Goal: Information Seeking & Learning: Learn about a topic

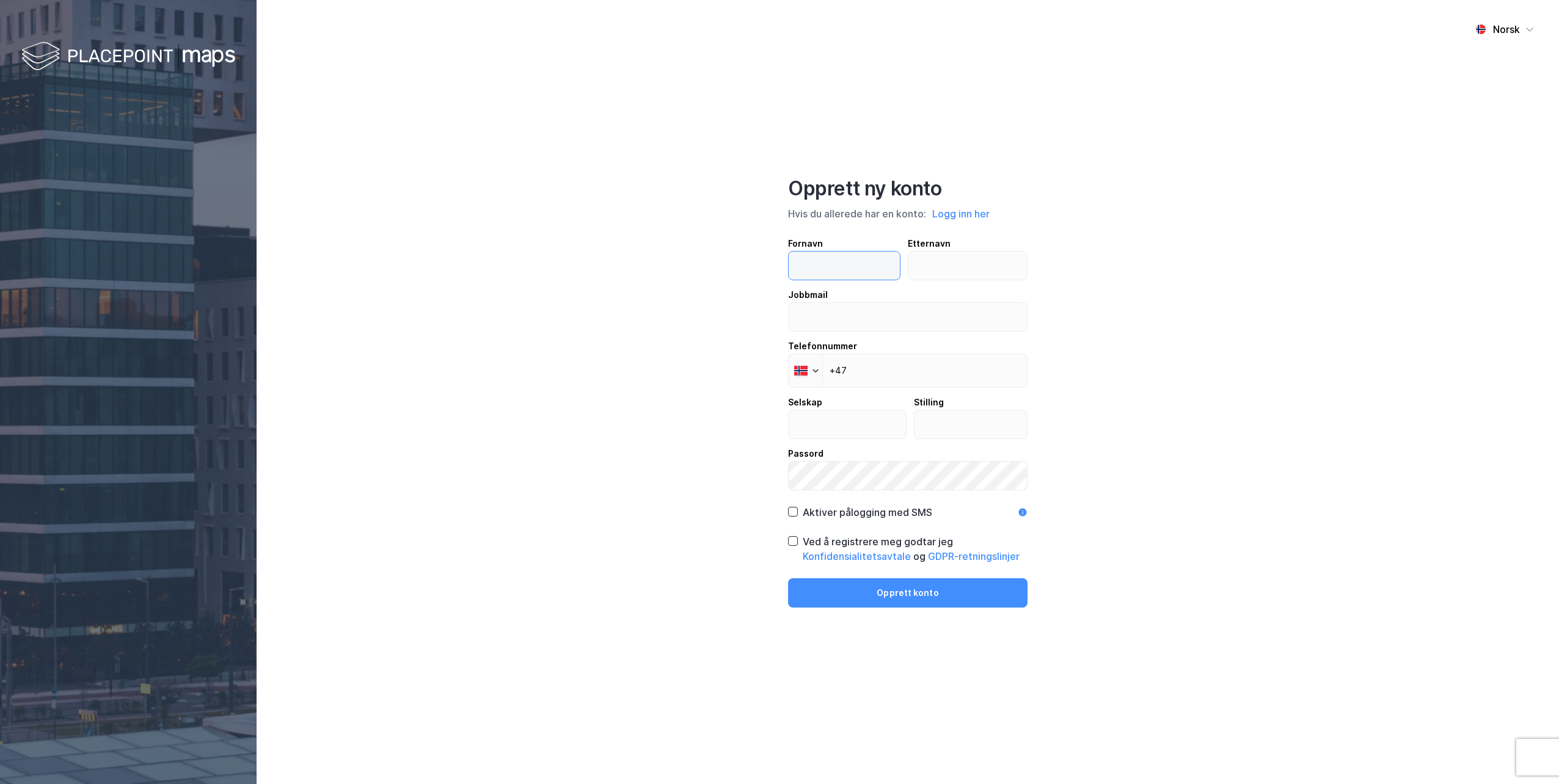
click at [821, 261] on input "text" at bounding box center [844, 266] width 111 height 28
type input "814"
type input "Sveingard"
type input "[EMAIL_ADDRESS][DOMAIN_NAME]"
type input "Brækhus Advokatfirma DA"
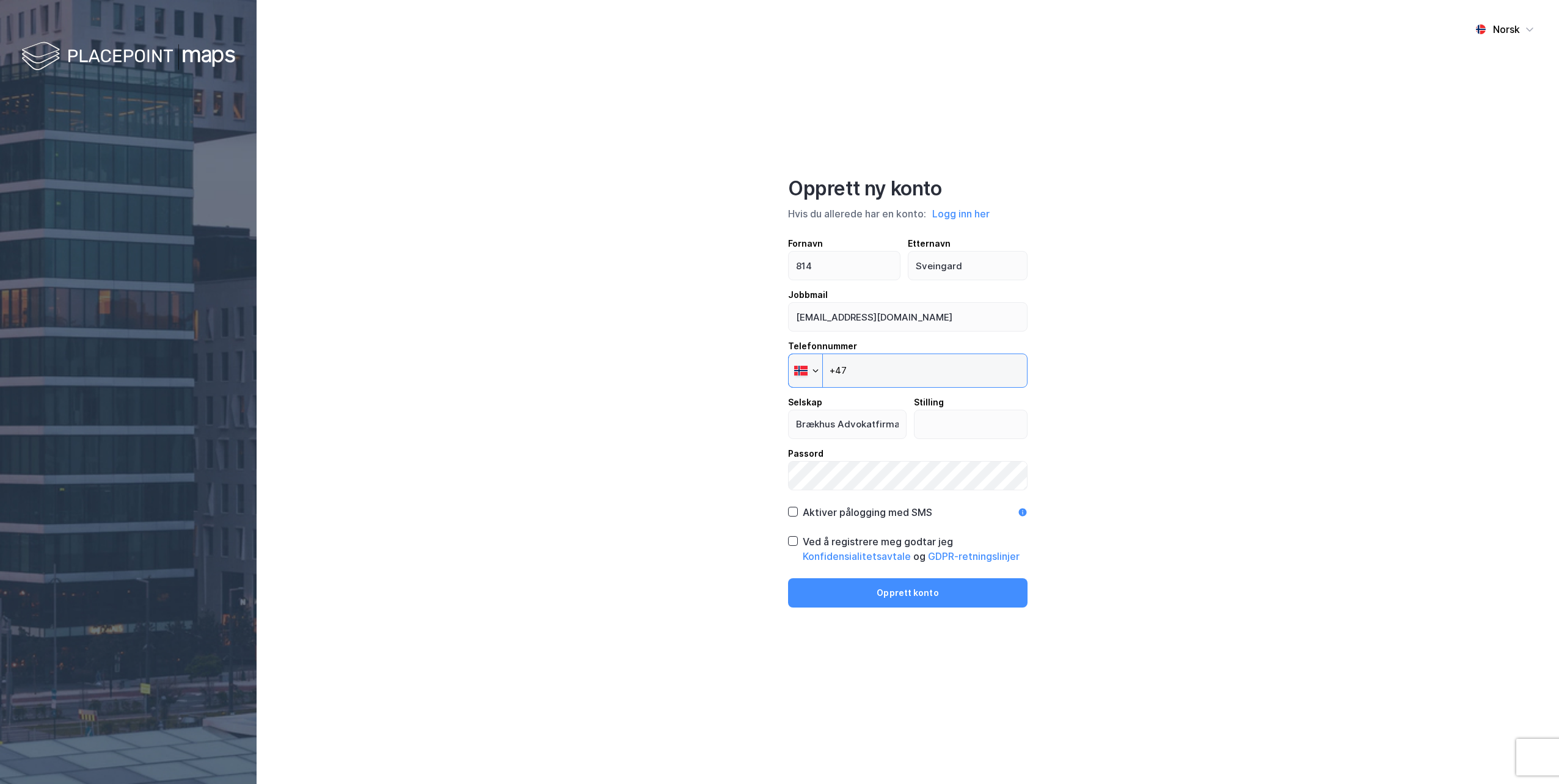
click at [903, 368] on input "+47" at bounding box center [908, 371] width 240 height 34
type input "[PHONE_NUMBER]"
click at [954, 428] on input "text" at bounding box center [971, 425] width 113 height 28
type input "Partner"
click at [792, 538] on icon at bounding box center [793, 541] width 9 height 9
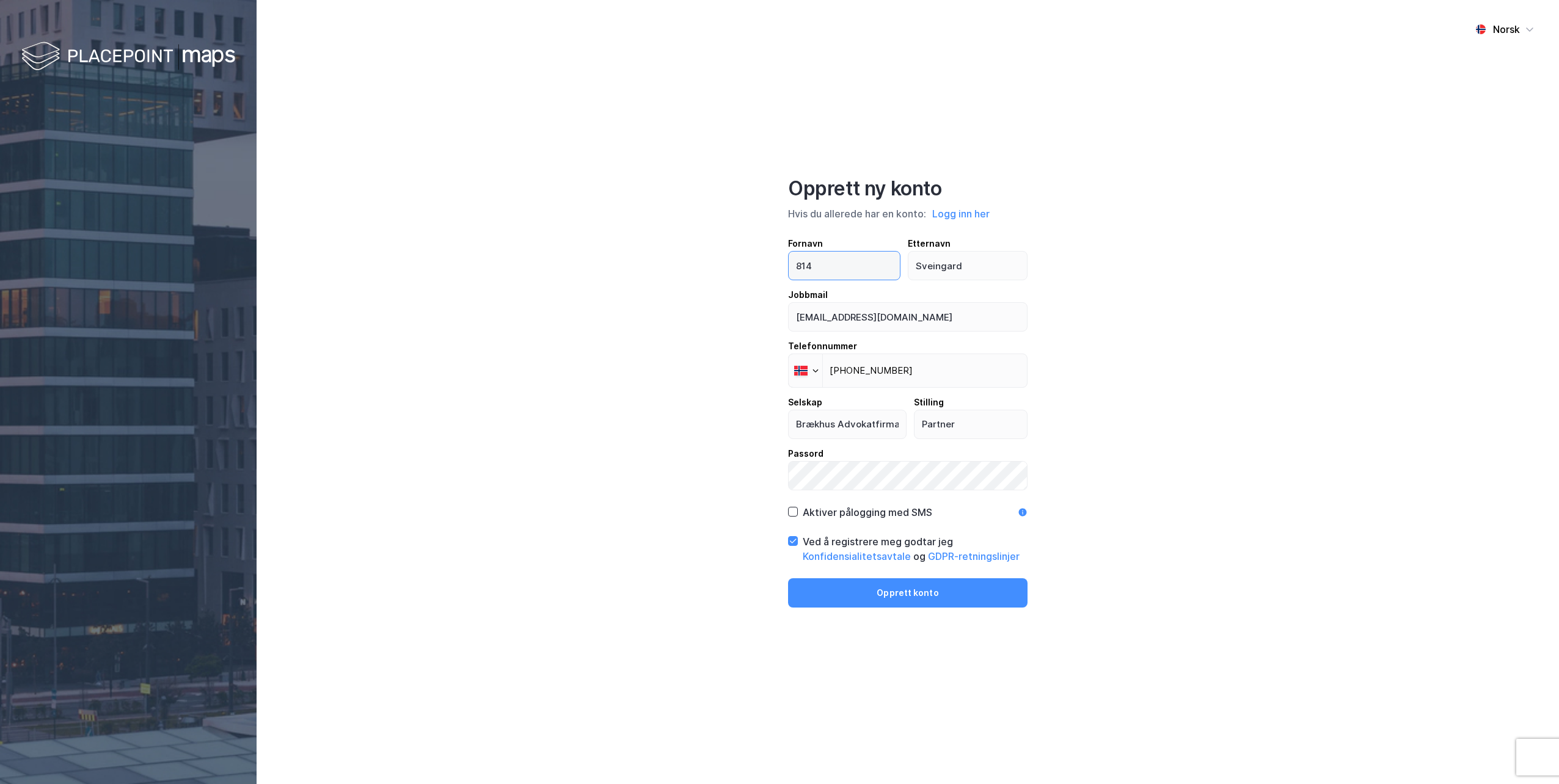
click at [821, 269] on input "814" at bounding box center [844, 266] width 111 height 28
click at [807, 266] on input "814" at bounding box center [844, 266] width 111 height 28
type input "[PERSON_NAME]"
click at [905, 590] on button "Opprett konto" at bounding box center [908, 593] width 240 height 30
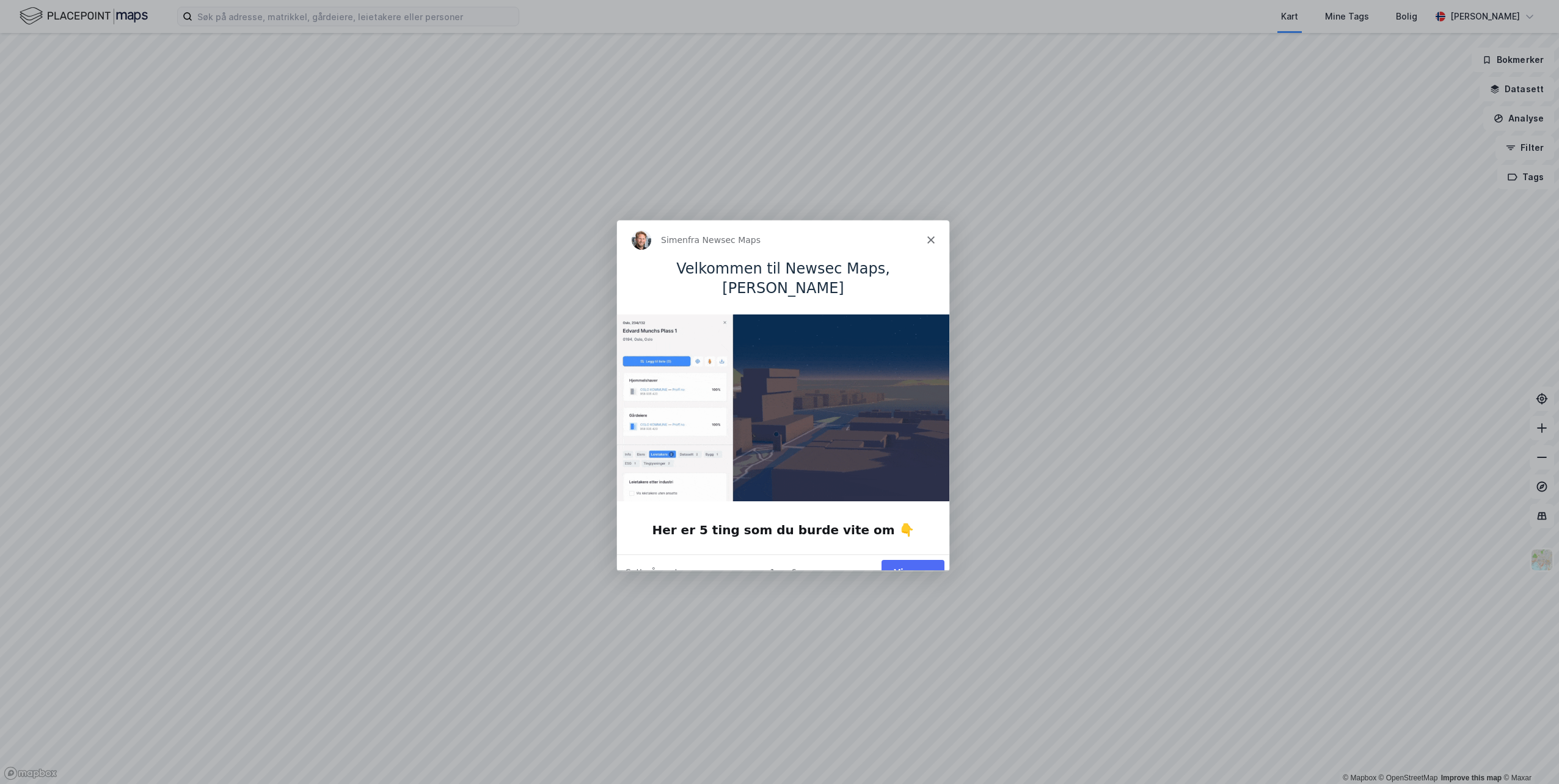
click at [913, 559] on button "Vis meg" at bounding box center [912, 572] width 63 height 25
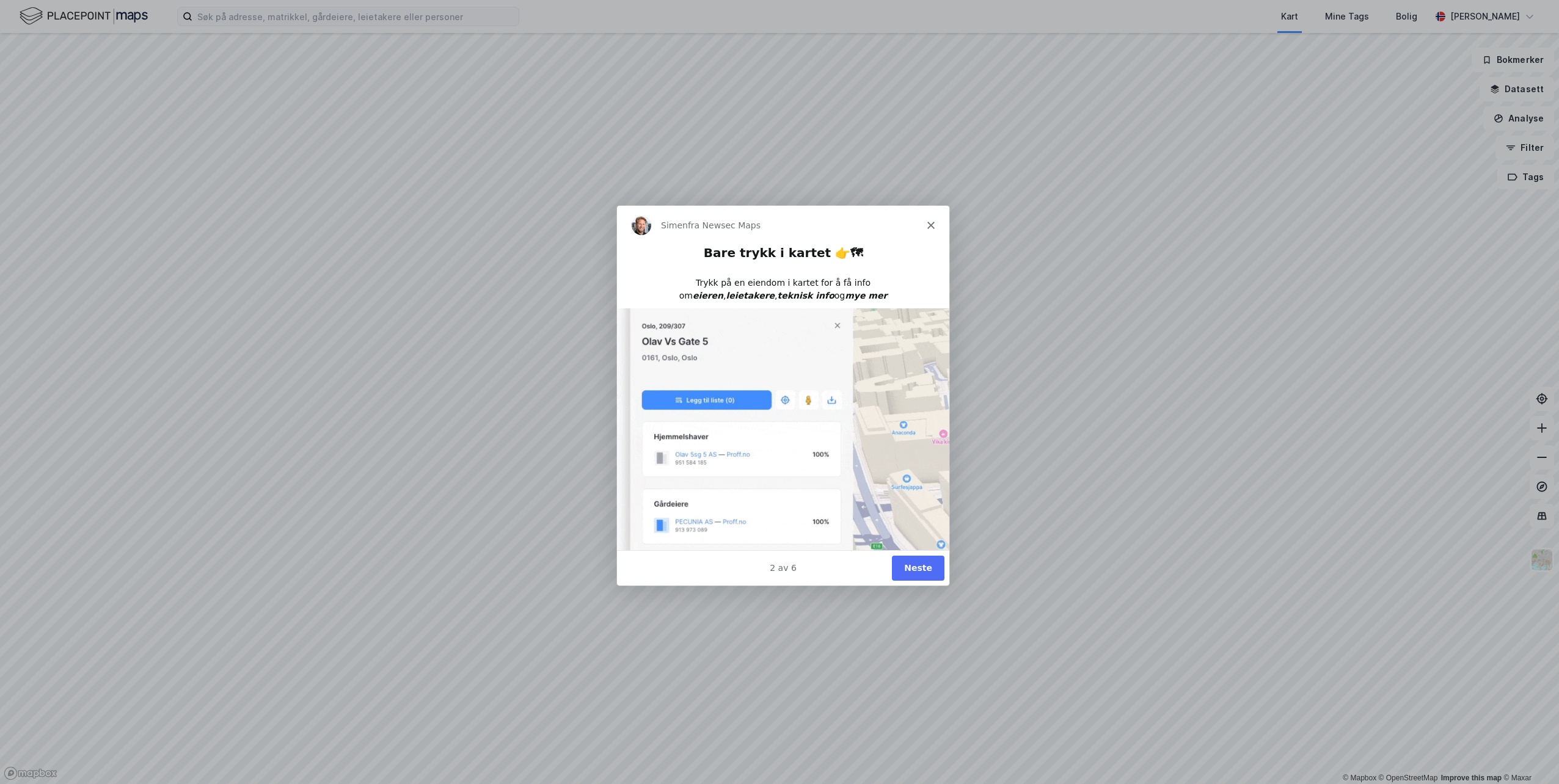
click at [911, 566] on button "Neste" at bounding box center [917, 567] width 53 height 25
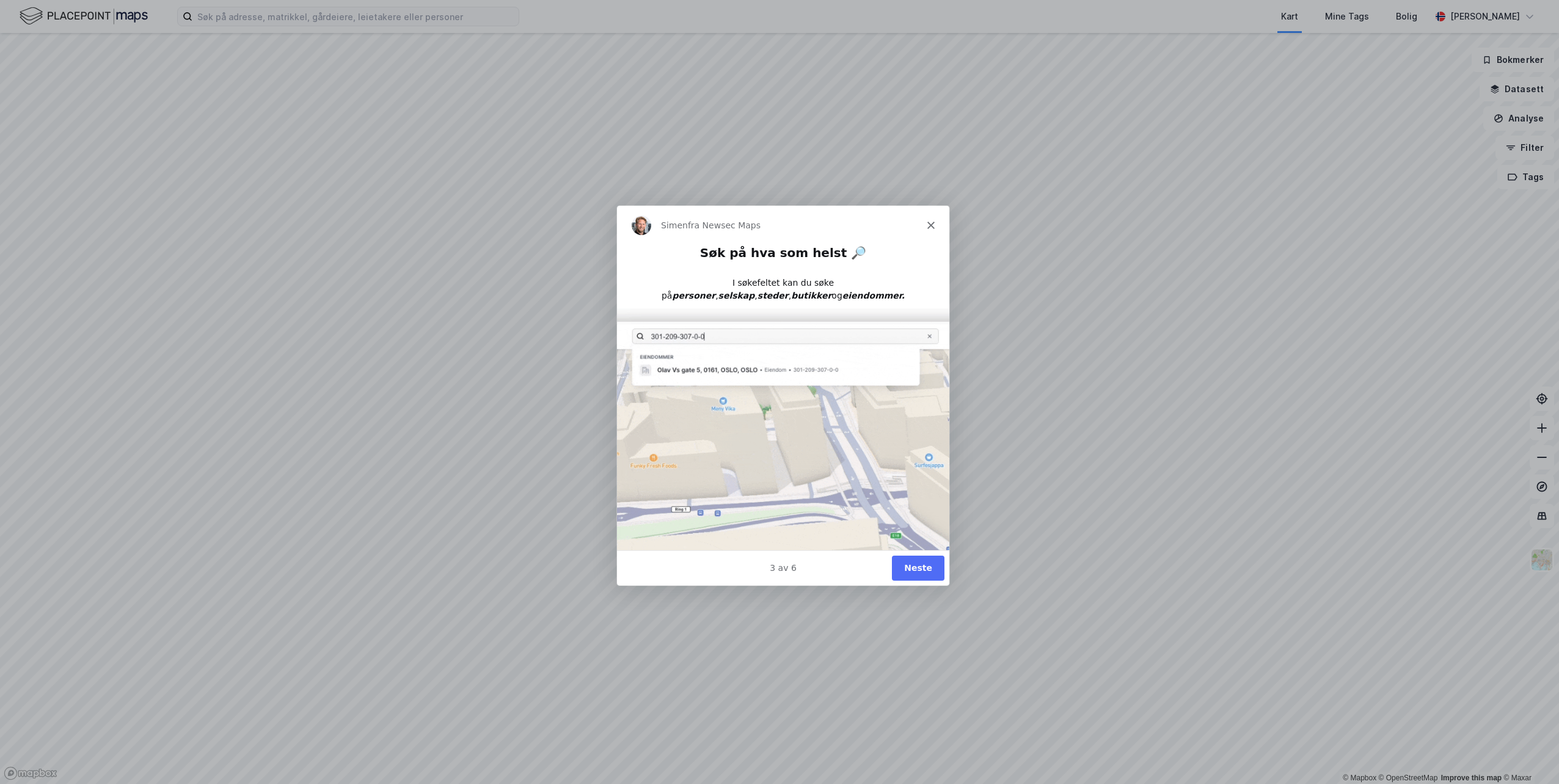
click at [911, 567] on button "Neste" at bounding box center [917, 567] width 53 height 25
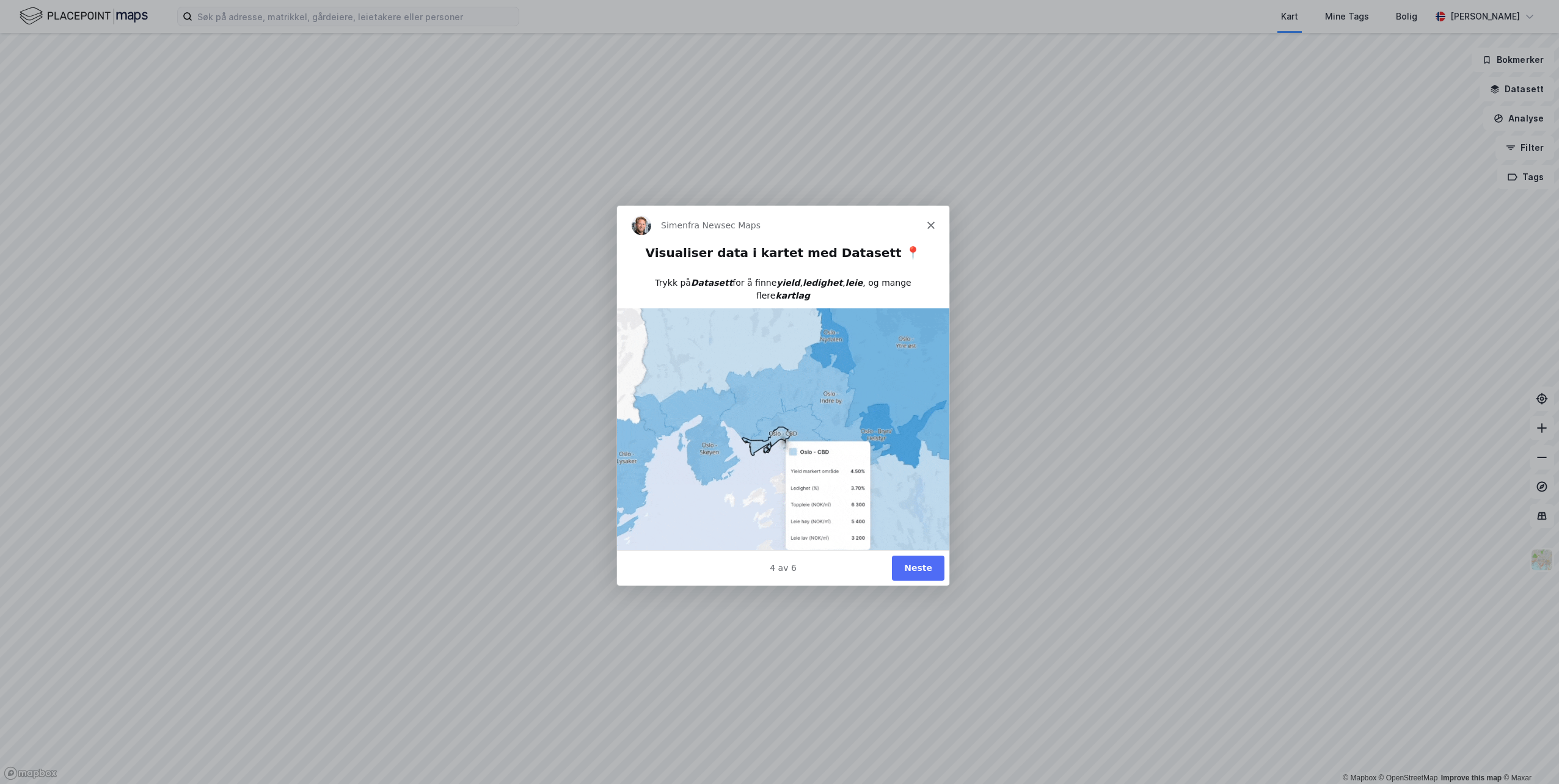
click at [911, 565] on button "Neste" at bounding box center [917, 567] width 53 height 25
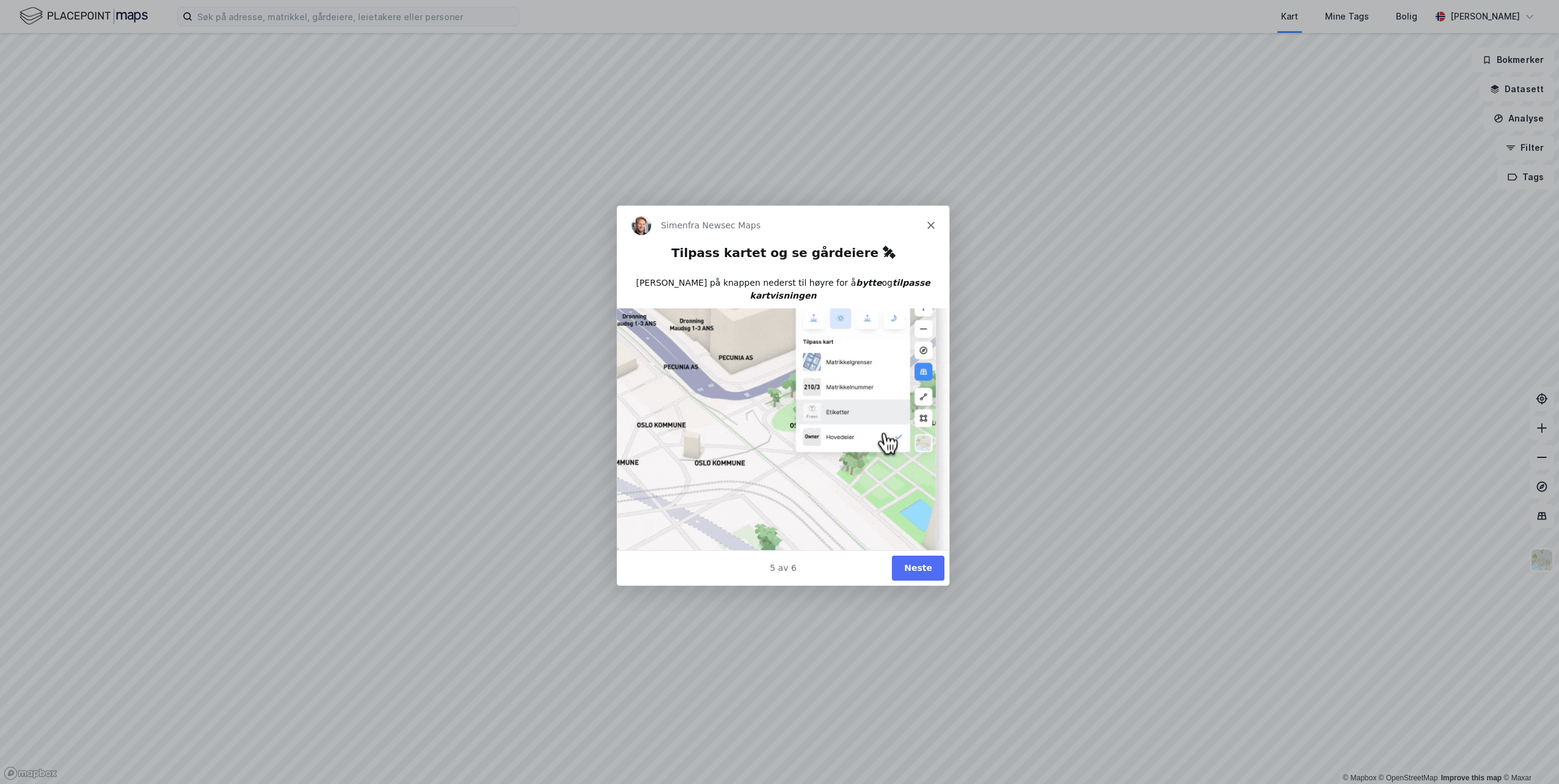
click at [911, 565] on button "Neste" at bounding box center [917, 567] width 53 height 25
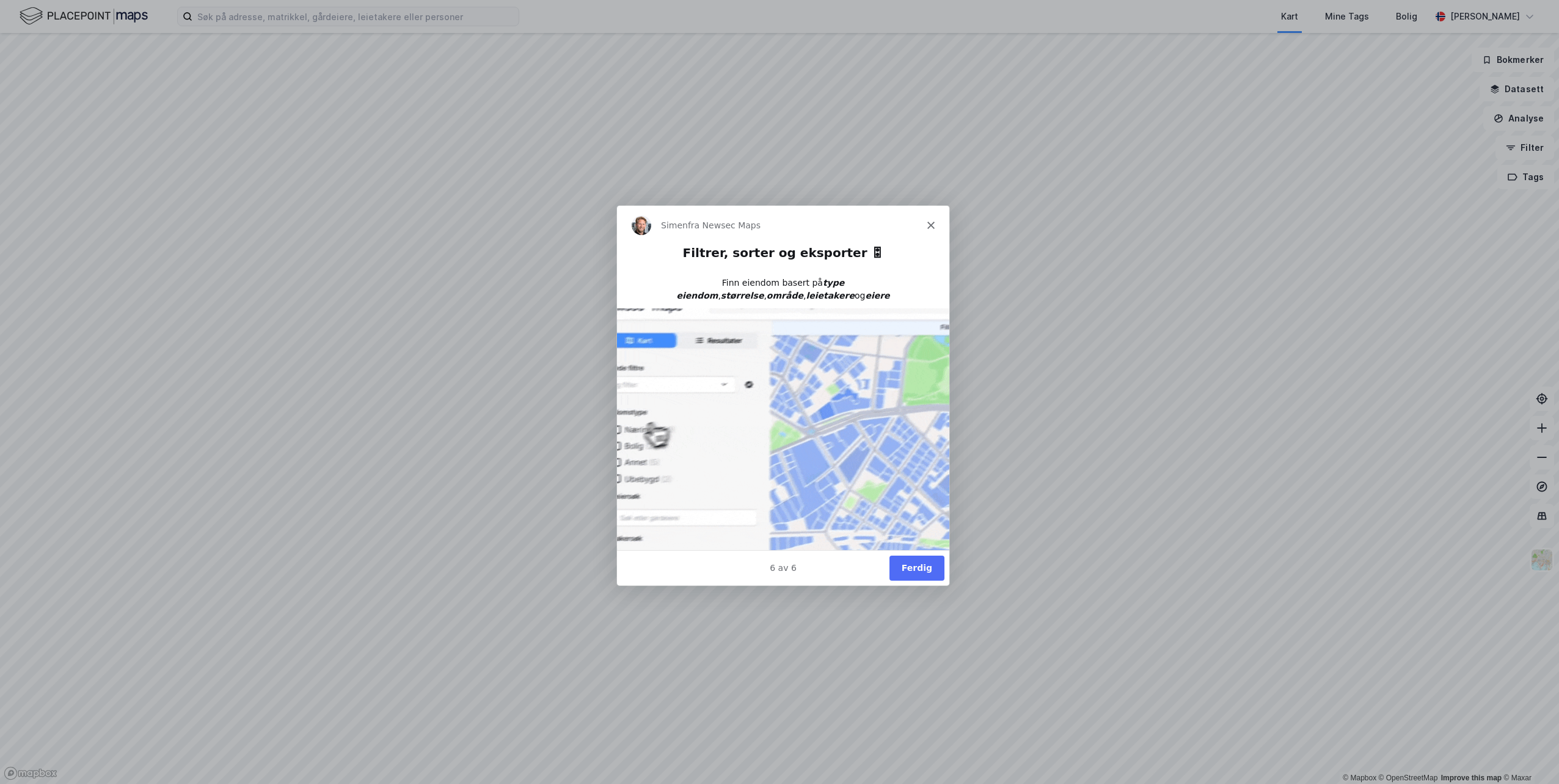
click at [918, 567] on button "Ferdig" at bounding box center [916, 567] width 55 height 25
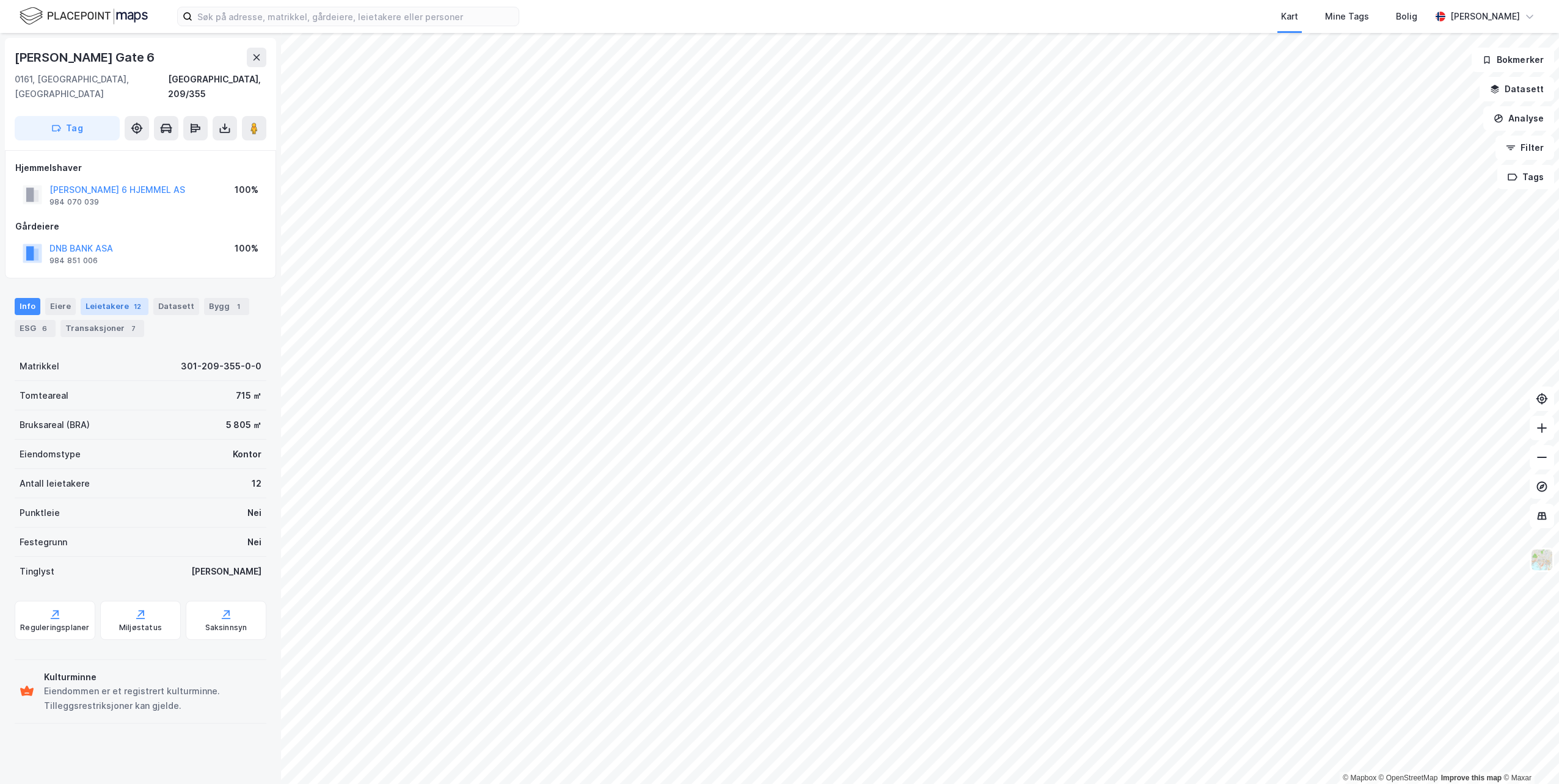
click at [110, 298] on div "Leietakere 12" at bounding box center [115, 306] width 68 height 17
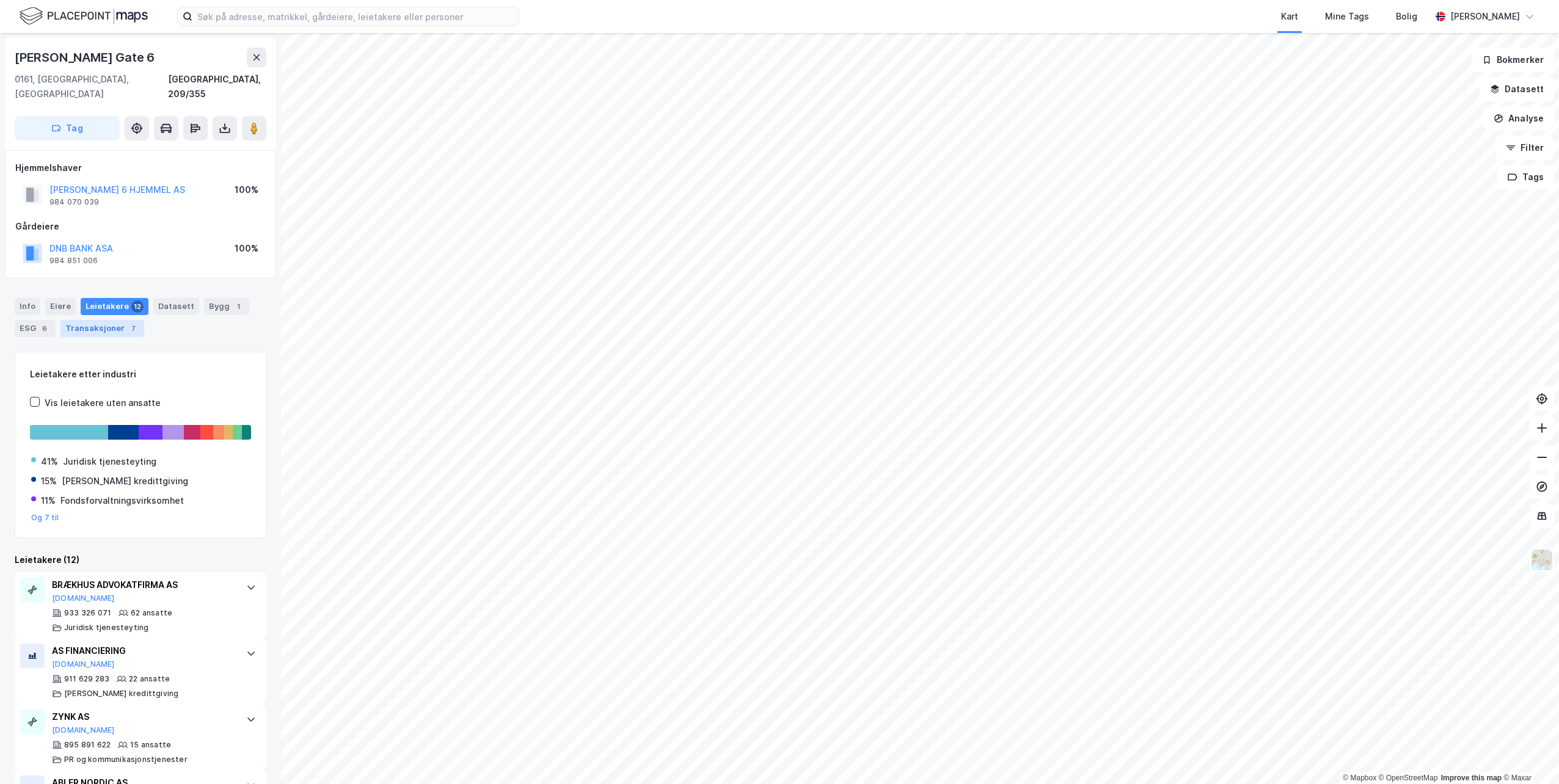
click at [115, 320] on div "Transaksjoner 7" at bounding box center [102, 328] width 84 height 17
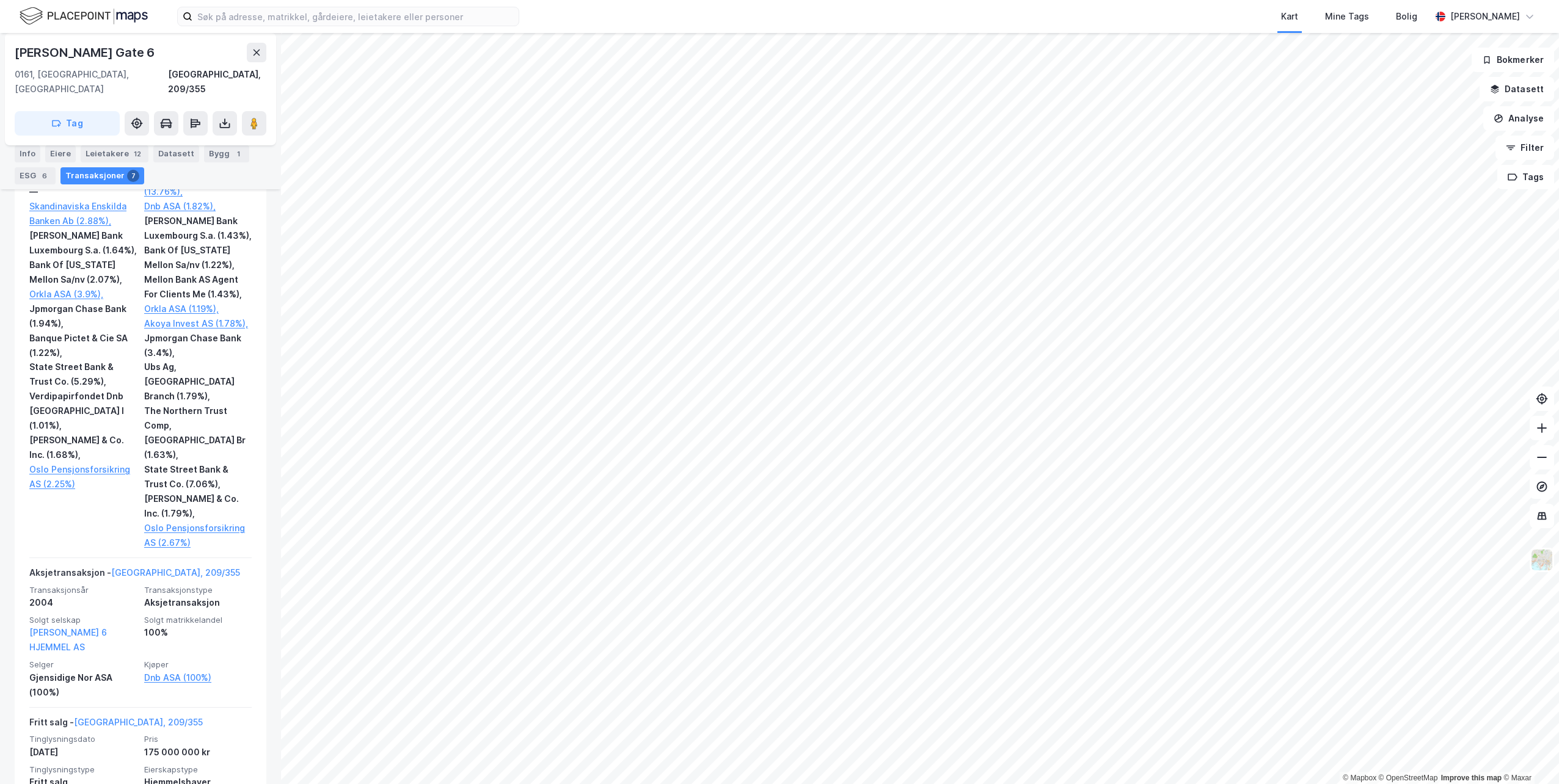
scroll to position [2056, 0]
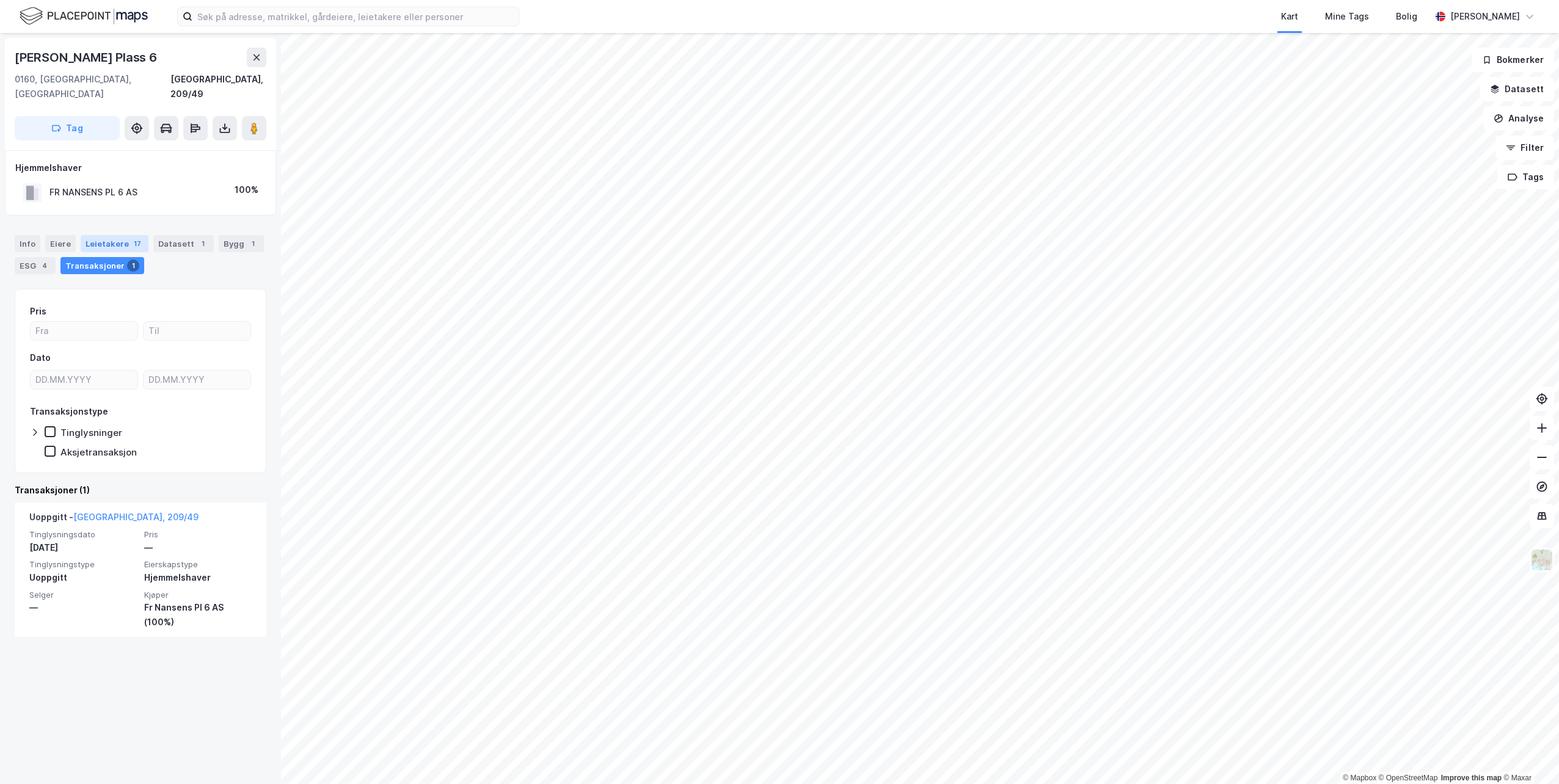
click at [114, 235] on div "Leietakere 17" at bounding box center [115, 243] width 68 height 17
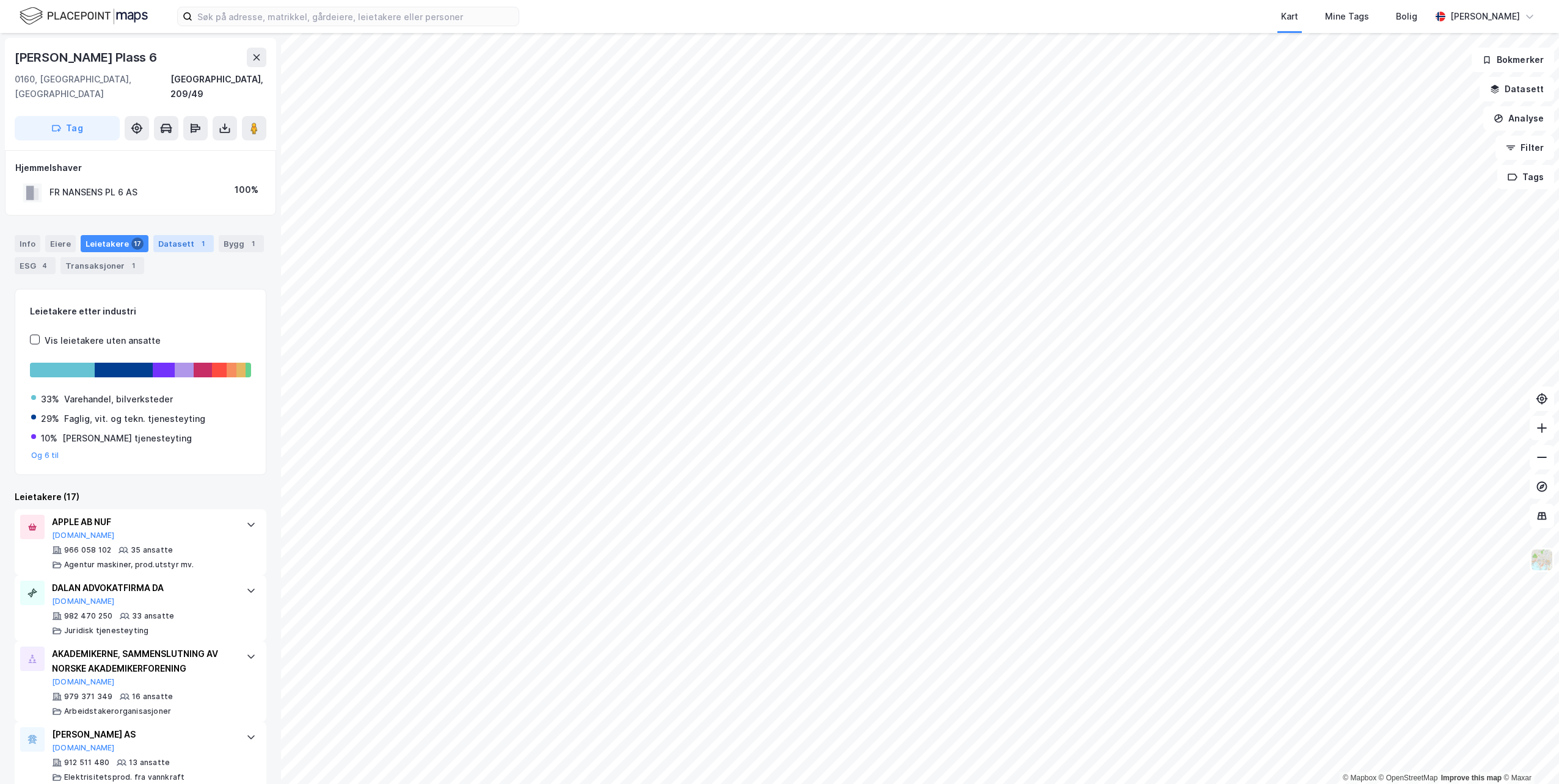
click at [163, 235] on div "Datasett 1" at bounding box center [183, 243] width 61 height 17
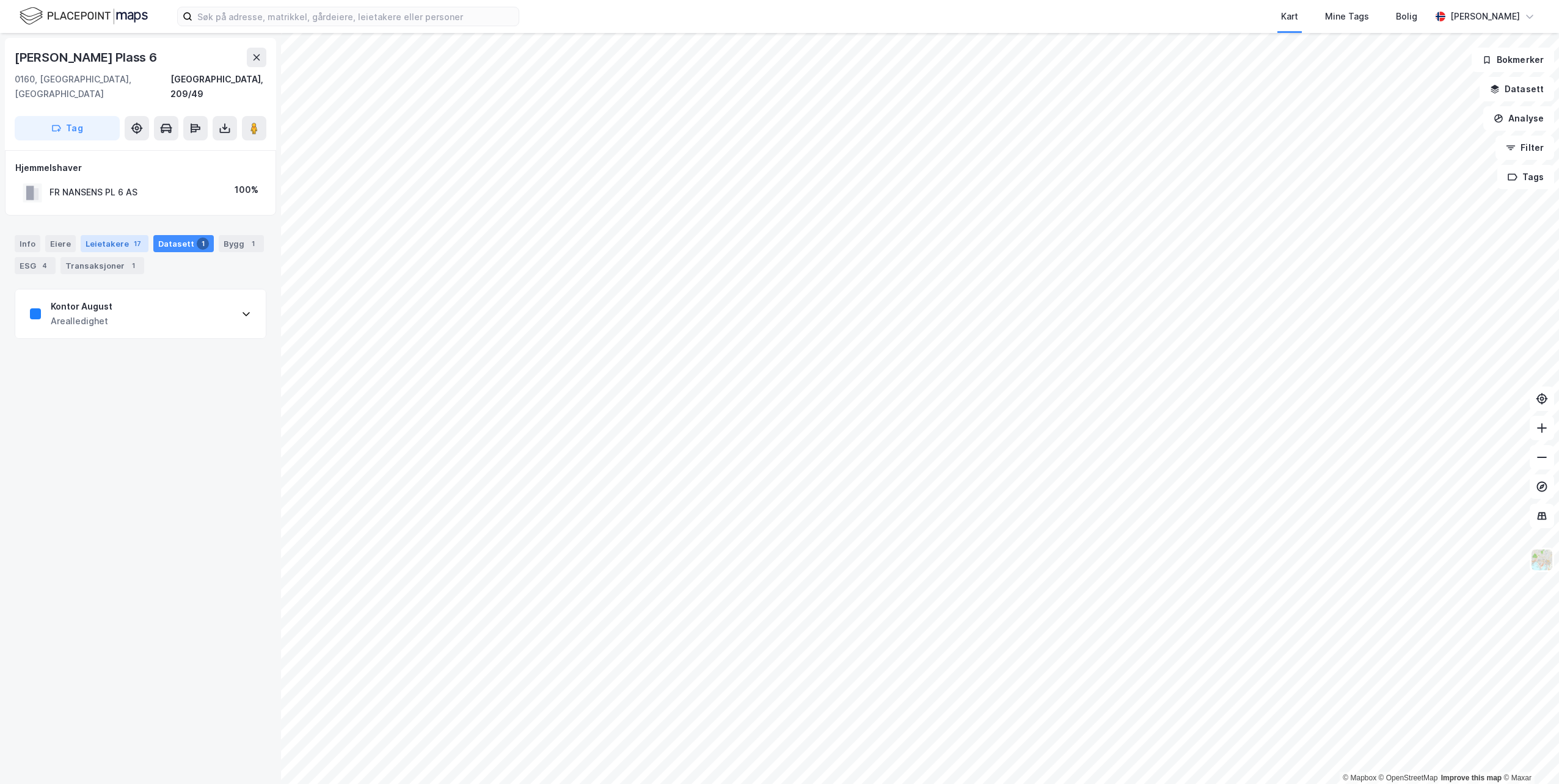
click at [124, 235] on div "Leietakere 17" at bounding box center [115, 243] width 68 height 17
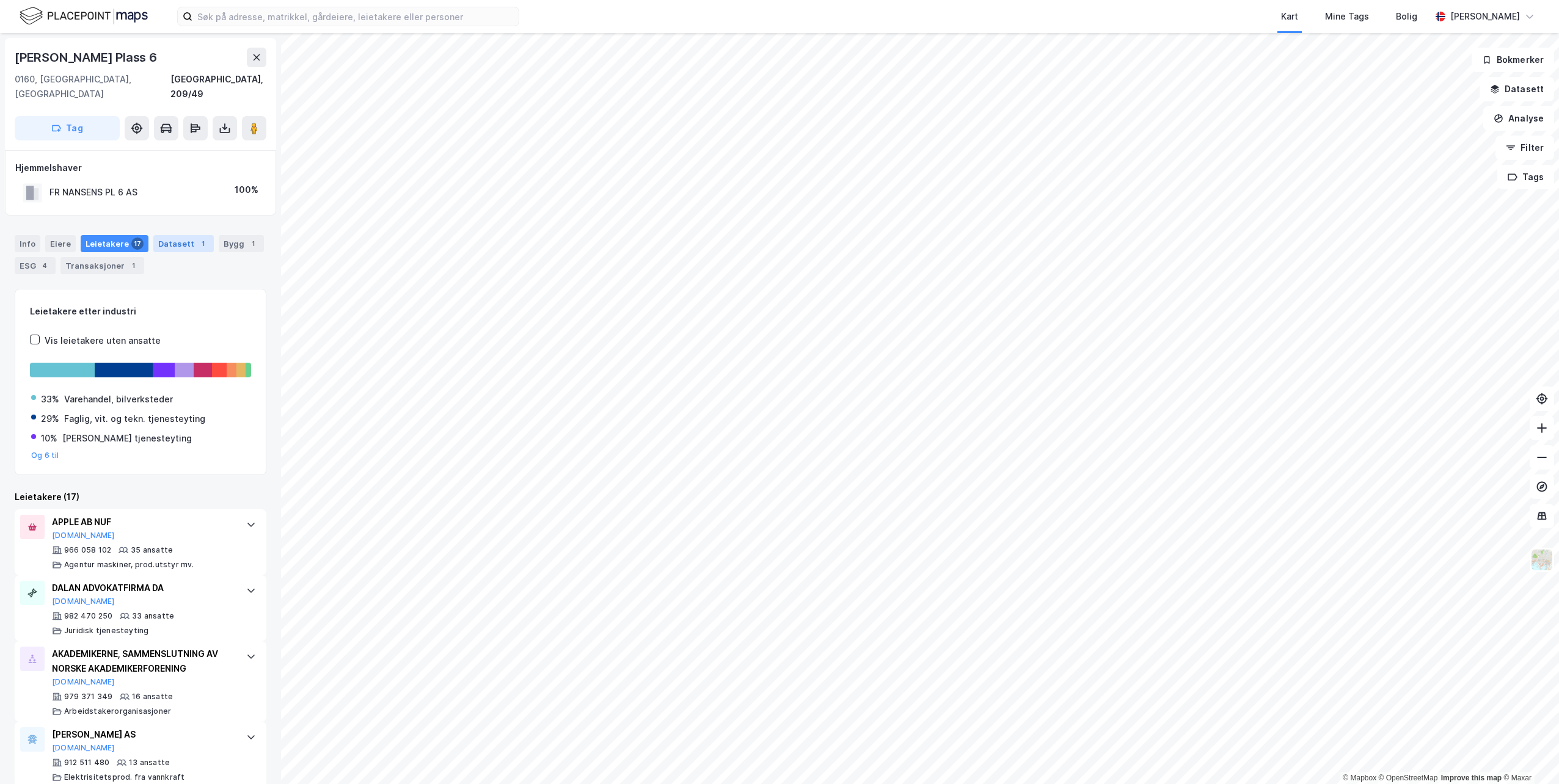
click at [158, 235] on div "Datasett 1" at bounding box center [183, 243] width 61 height 17
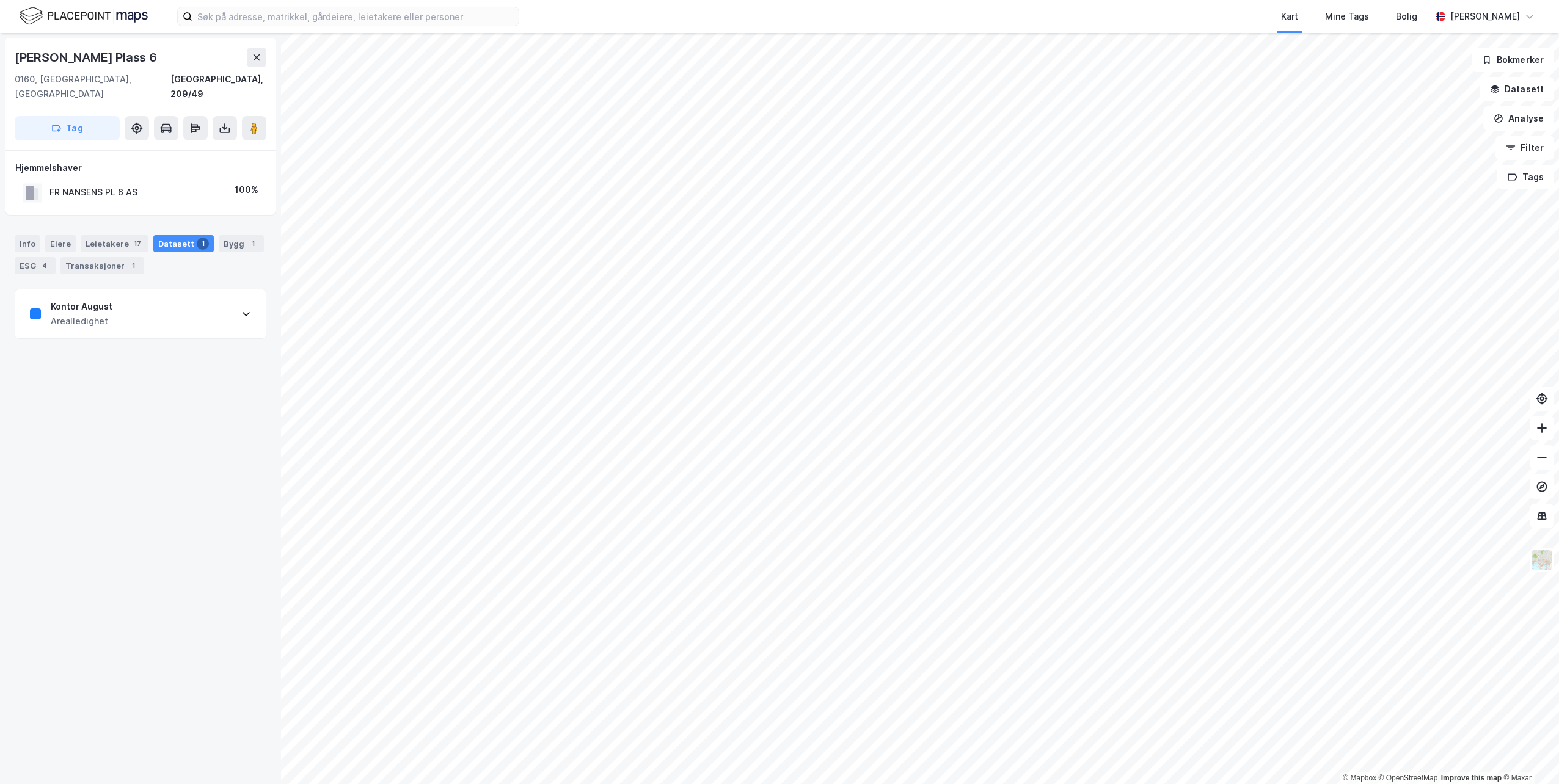
click at [209, 291] on div "Kontor August Arealledighet" at bounding box center [141, 314] width 250 height 49
click at [121, 235] on div "Leietakere 17" at bounding box center [115, 243] width 68 height 17
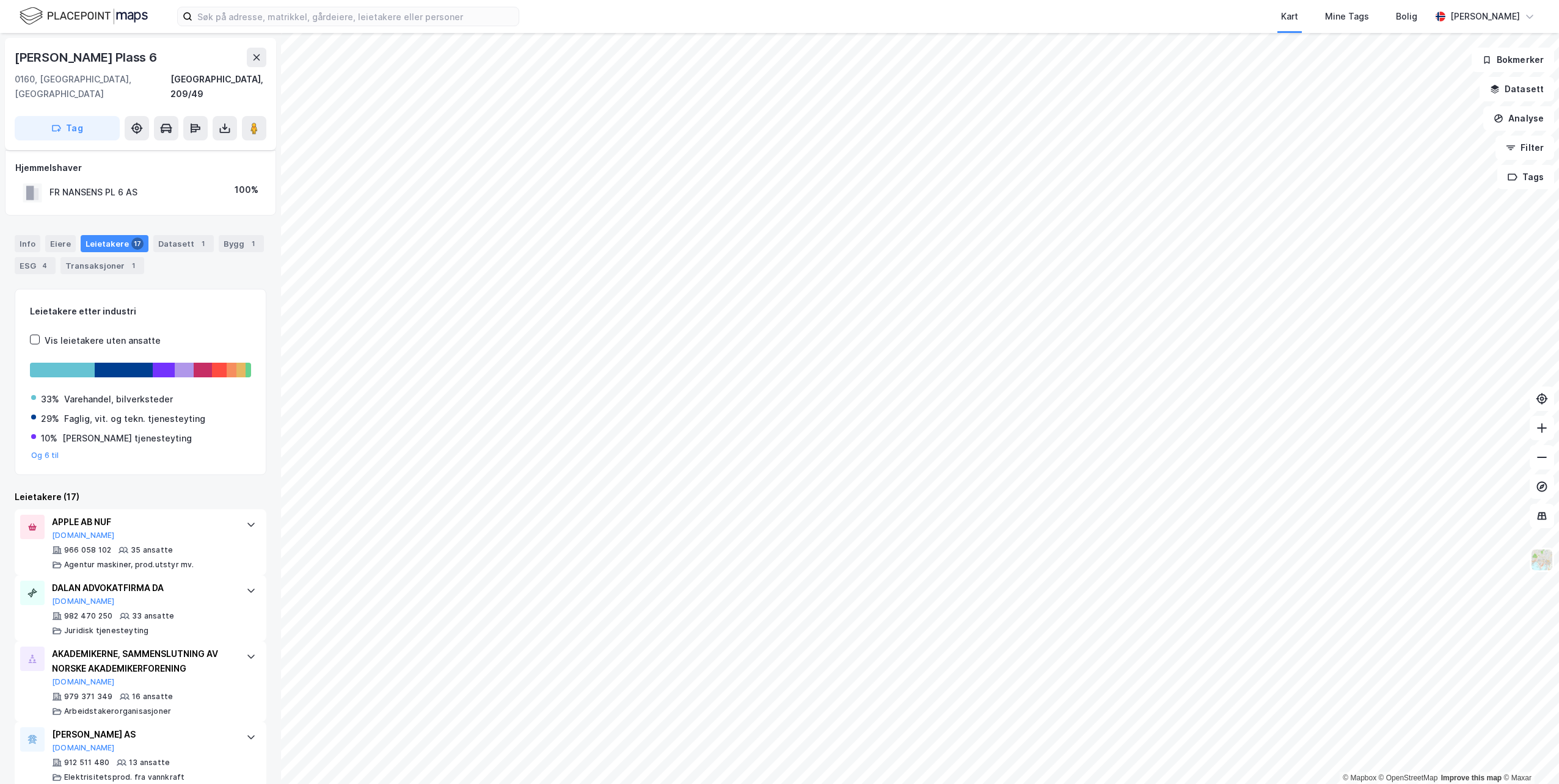
scroll to position [61, 0]
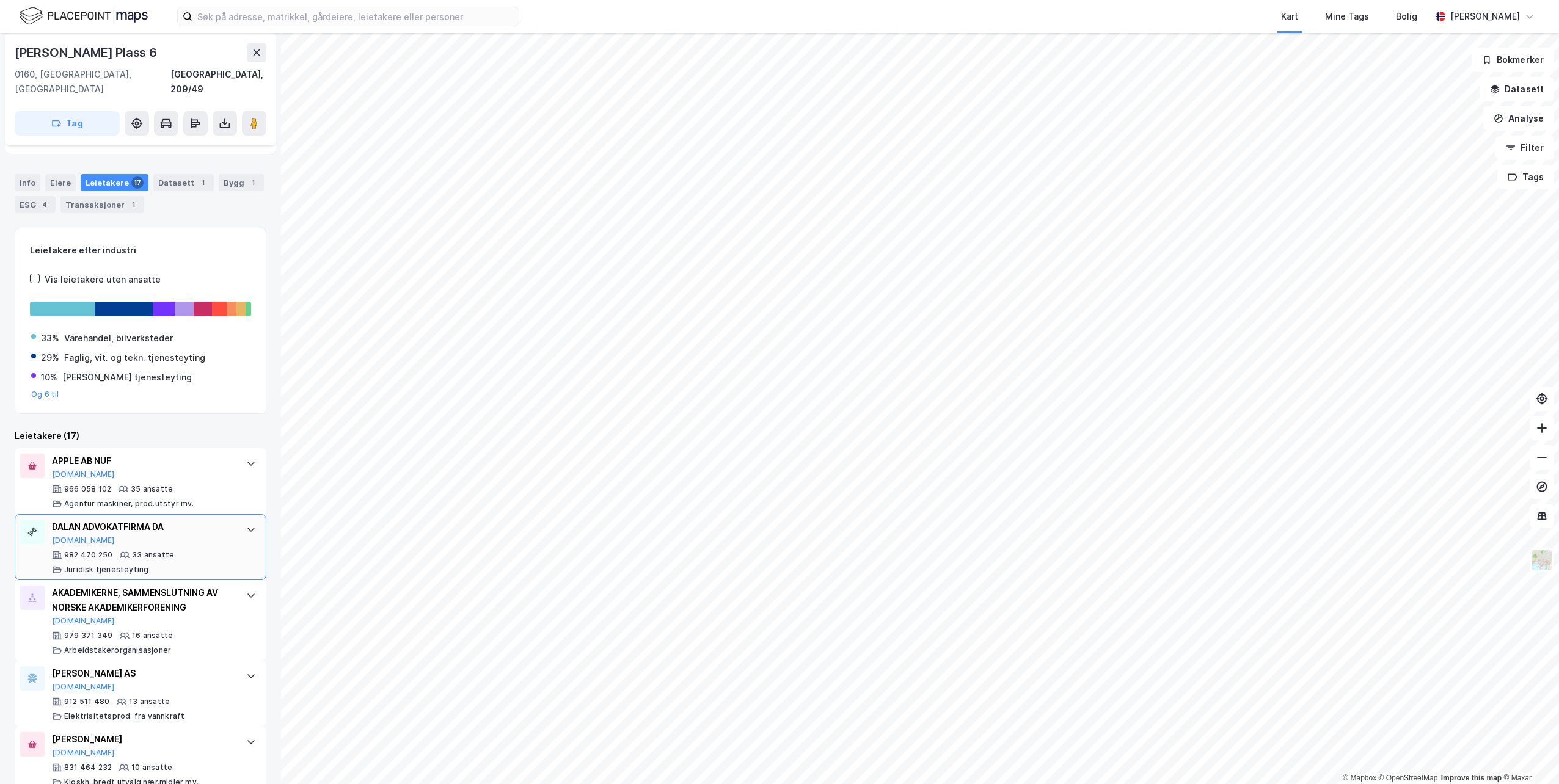
click at [241, 521] on div at bounding box center [251, 530] width 19 height 19
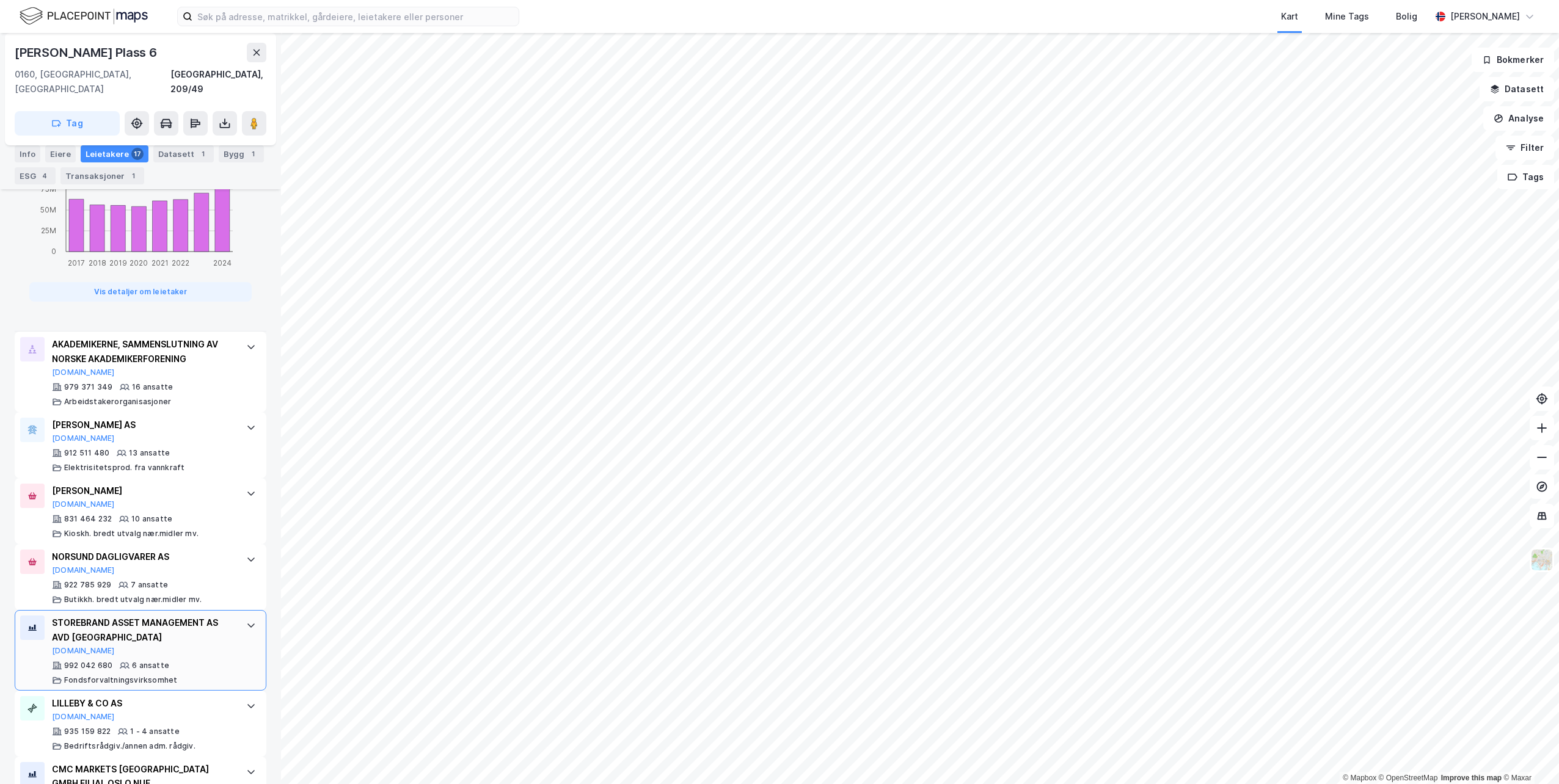
scroll to position [977, 0]
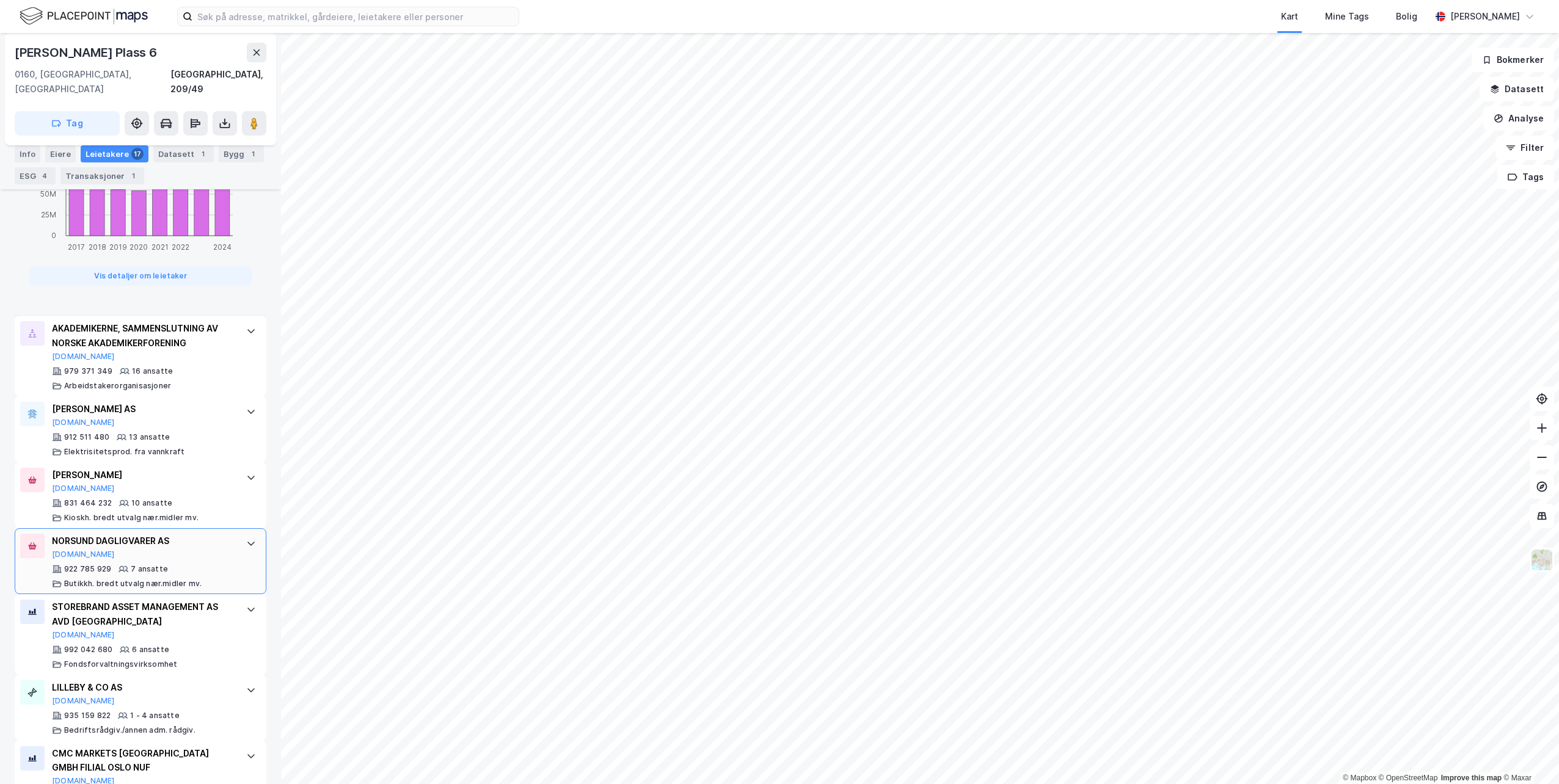
click at [209, 537] on div "NORSUND DAGLIGVARER AS Proff.no" at bounding box center [143, 547] width 182 height 26
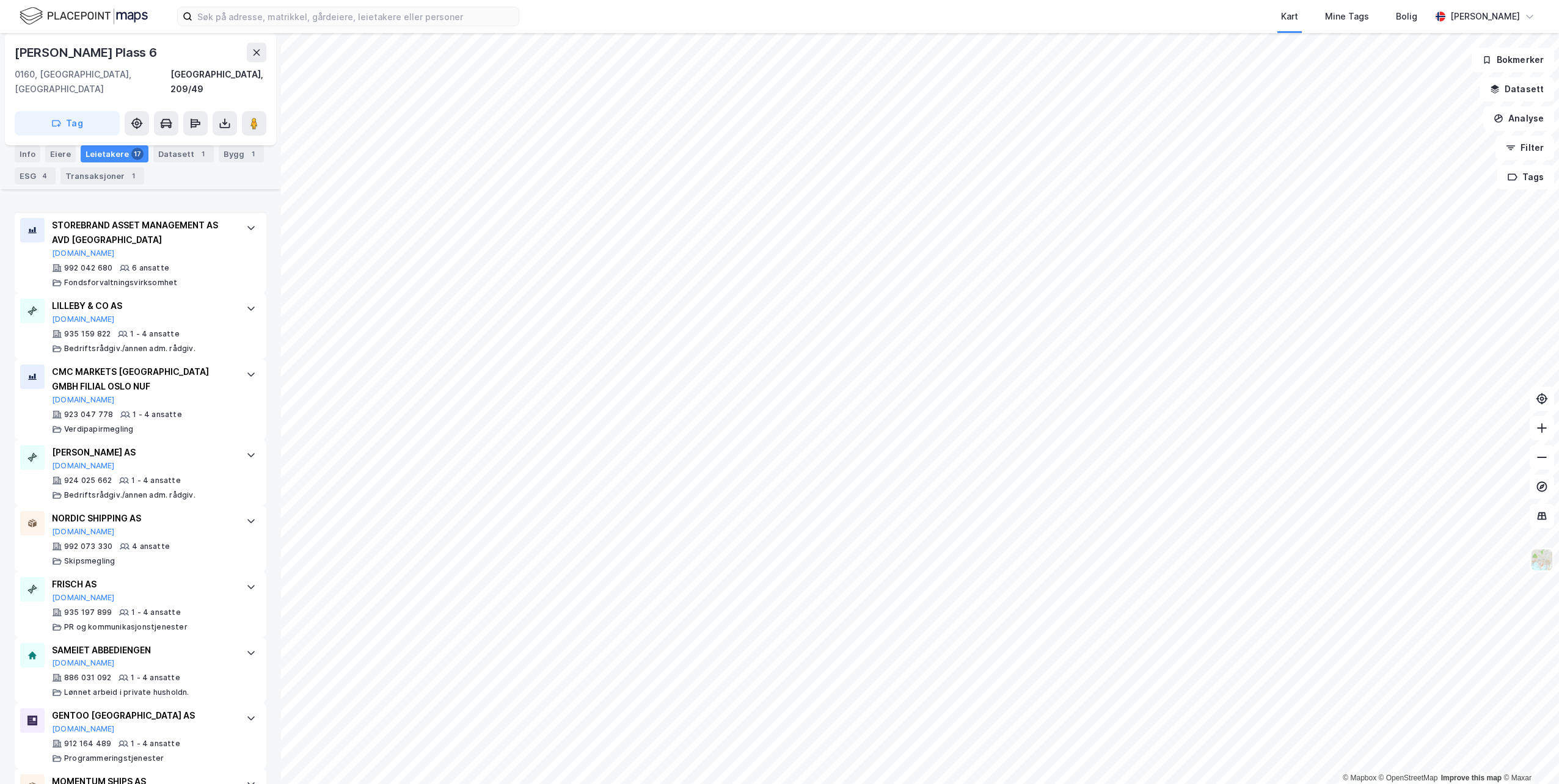
scroll to position [1268, 0]
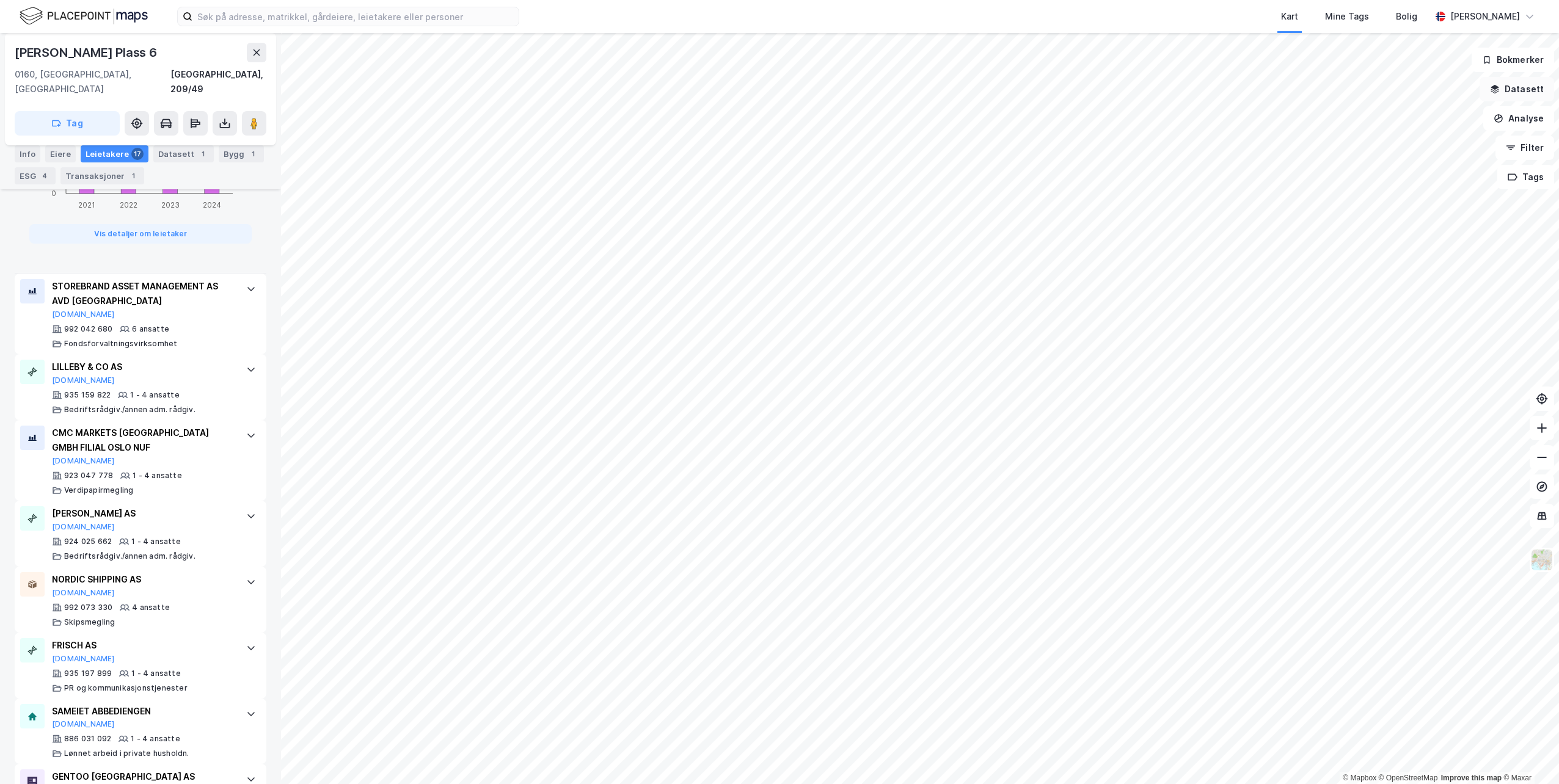
click at [1518, 89] on button "Datasett" at bounding box center [1516, 89] width 75 height 24
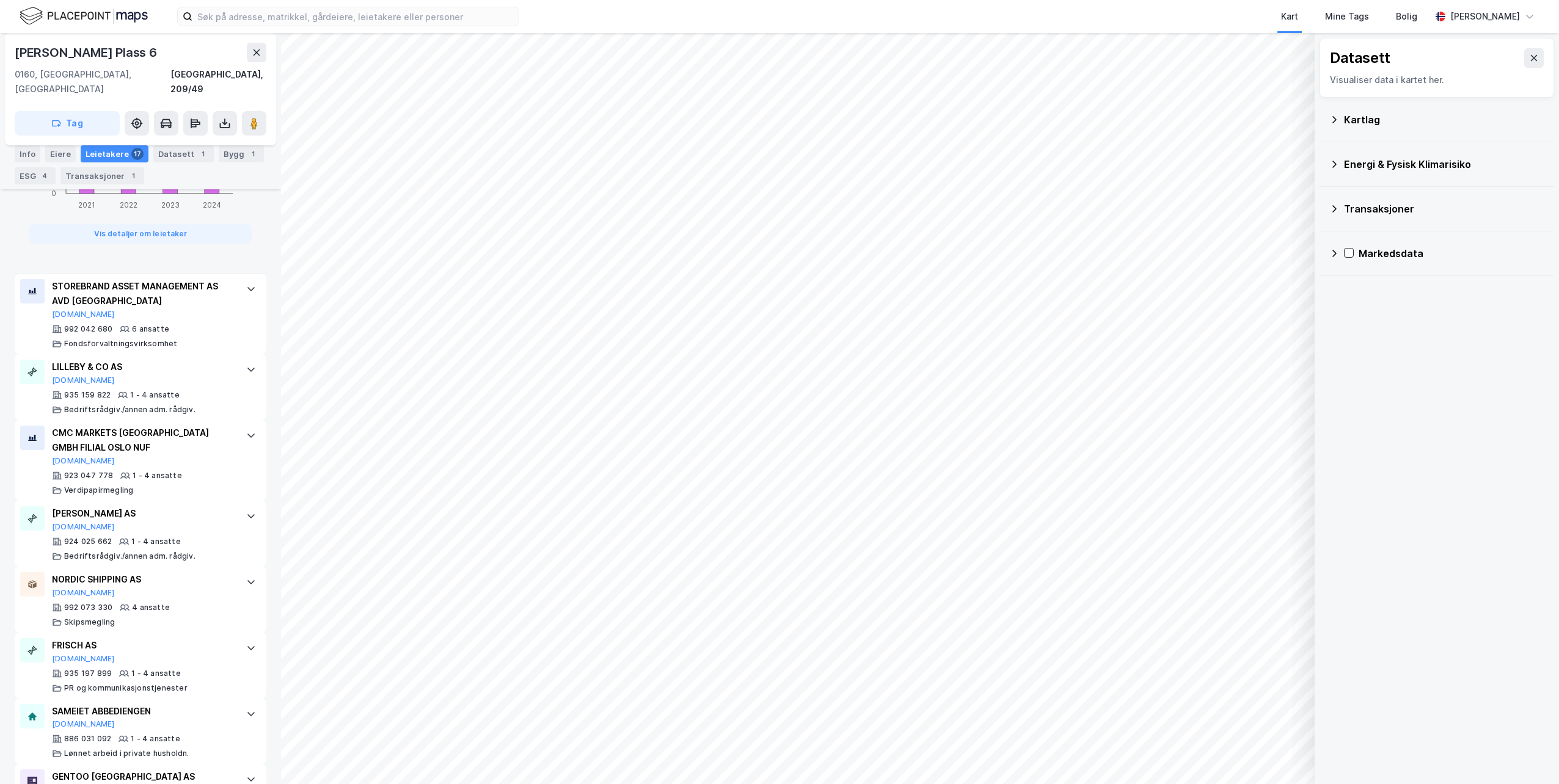
click at [1350, 119] on div "Kartlag" at bounding box center [1444, 120] width 201 height 15
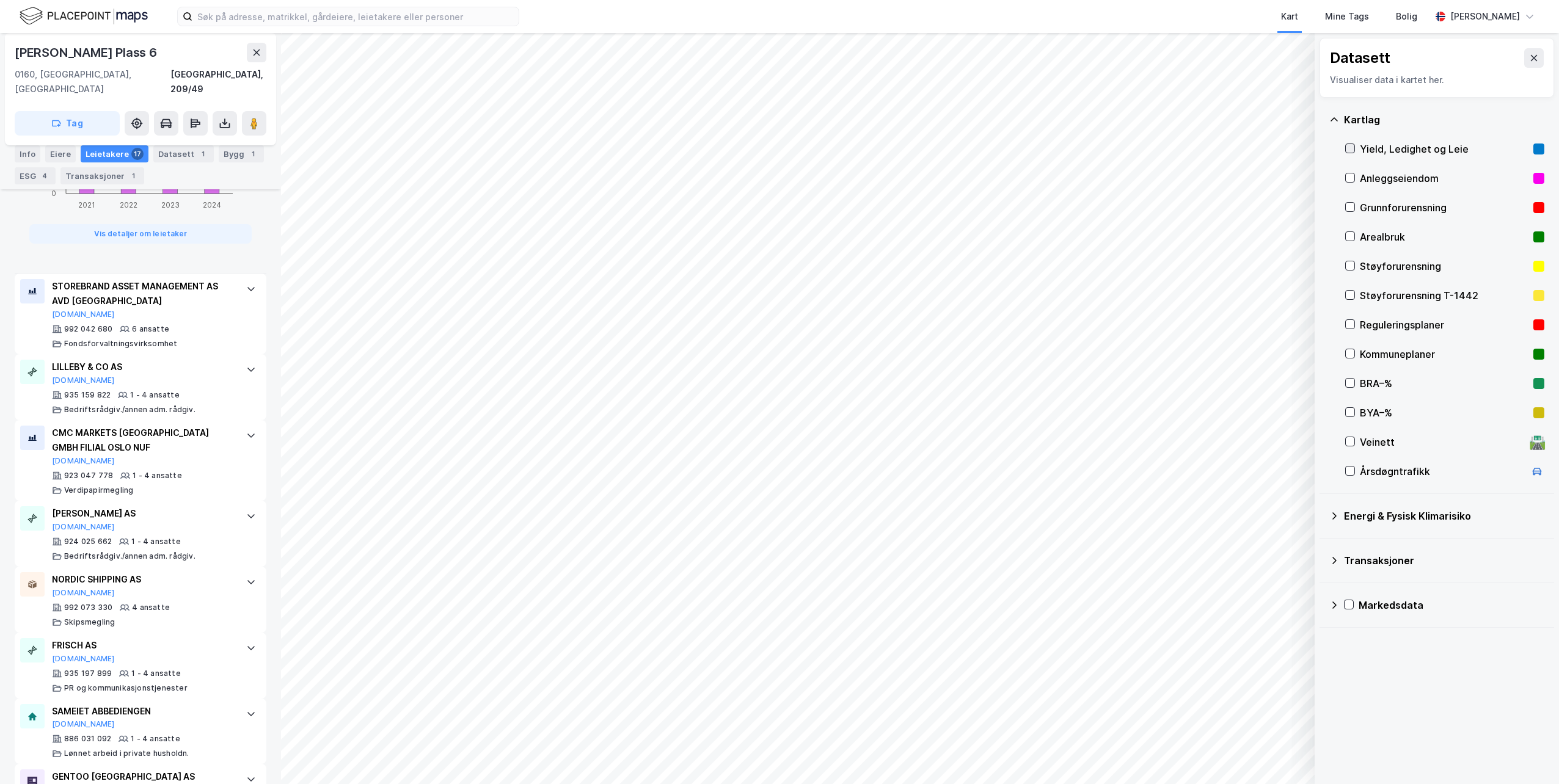
click at [1353, 149] on icon at bounding box center [1350, 149] width 9 height 9
click at [1256, 750] on button "Vis" at bounding box center [1251, 752] width 101 height 19
click at [1350, 379] on icon at bounding box center [1350, 383] width 9 height 9
click at [1349, 148] on icon at bounding box center [1350, 149] width 9 height 9
click at [1354, 386] on div at bounding box center [1350, 382] width 10 height 10
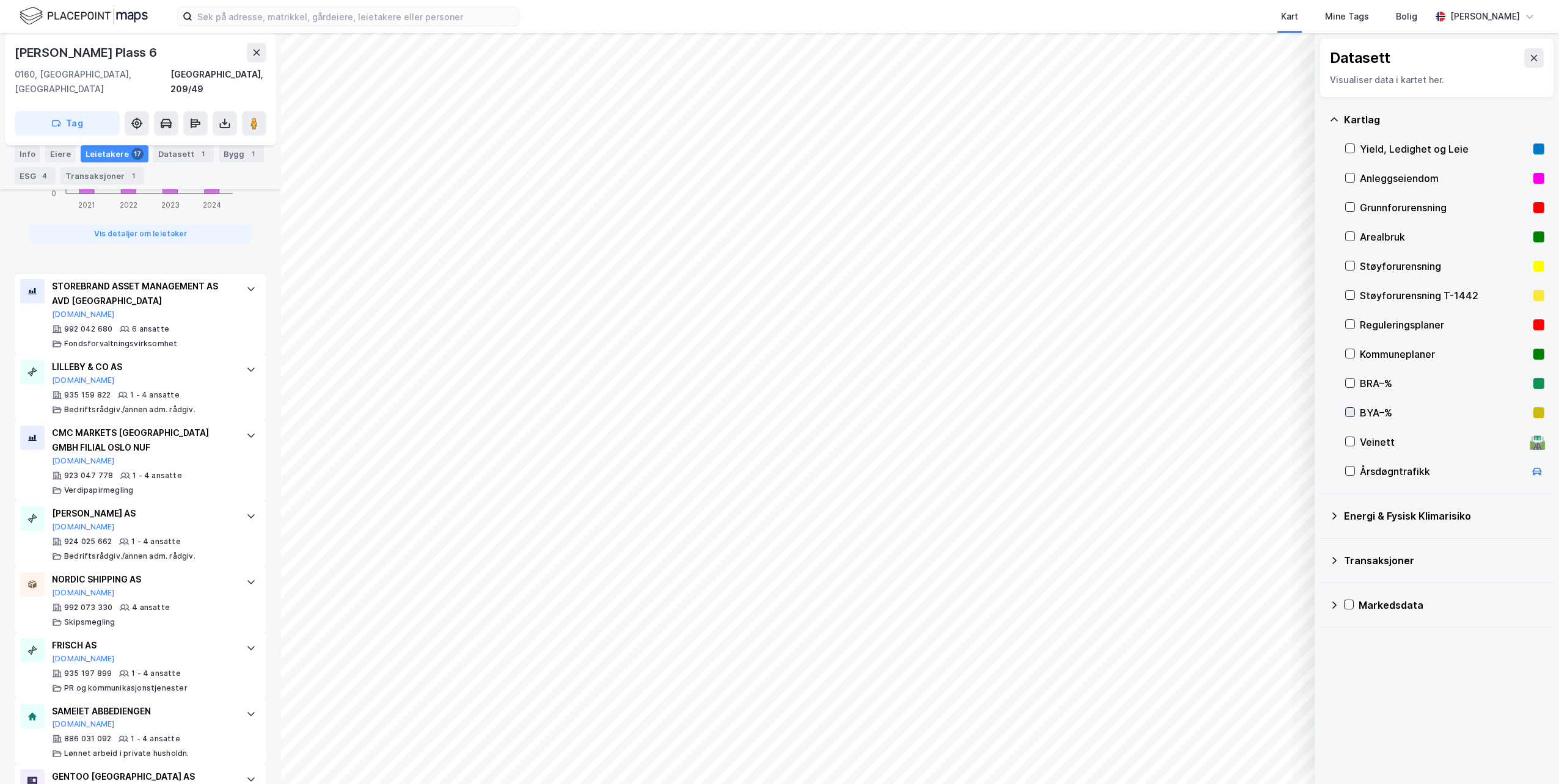
click at [1353, 410] on icon at bounding box center [1350, 412] width 9 height 9
click at [1256, 757] on button "Vis" at bounding box center [1251, 752] width 101 height 19
click at [1352, 472] on icon at bounding box center [1350, 471] width 9 height 9
click at [1208, 726] on div "Dataset Årsdøgntrafikk" at bounding box center [1218, 726] width 164 height 19
click at [1244, 724] on icon at bounding box center [1245, 725] width 10 height 10
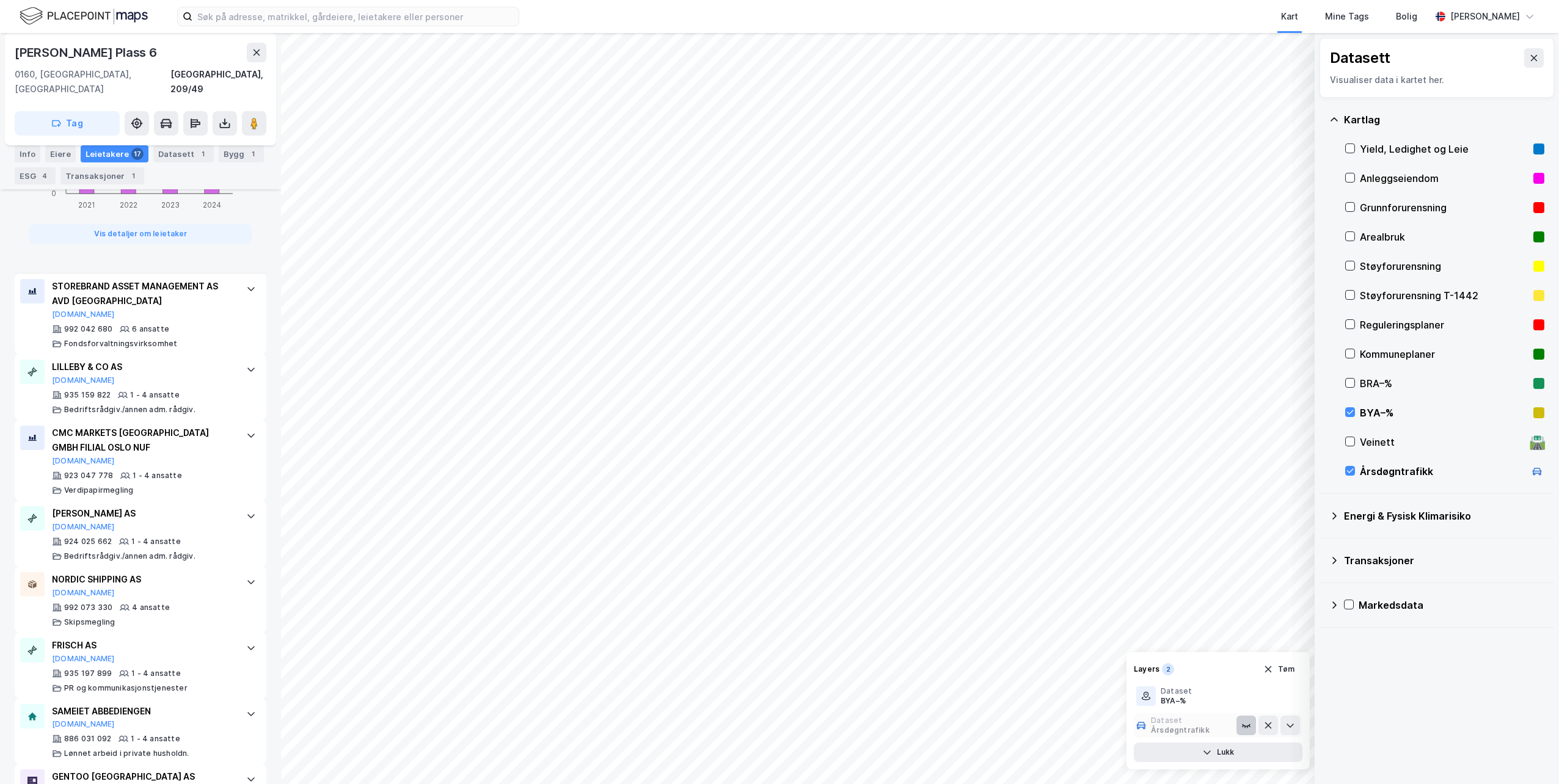
click at [1244, 726] on icon at bounding box center [1246, 726] width 7 height 1
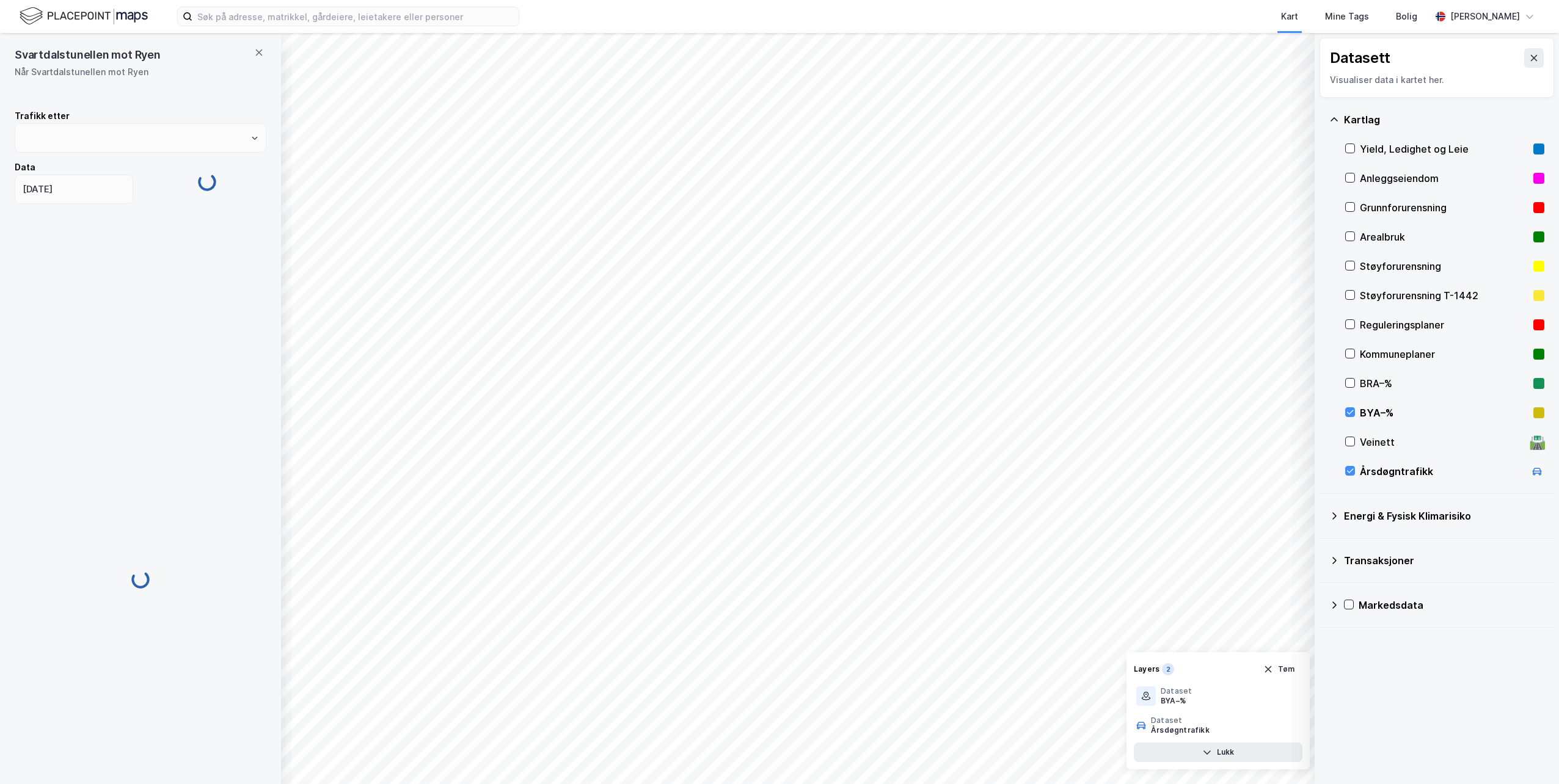
type input "Timer på dagen"
